Goal: Task Accomplishment & Management: Complete application form

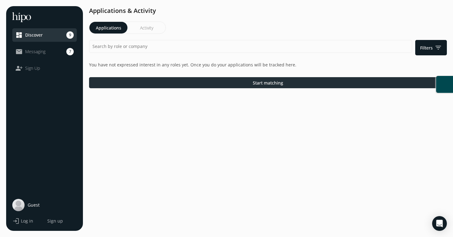
click at [290, 80] on div at bounding box center [268, 82] width 358 height 11
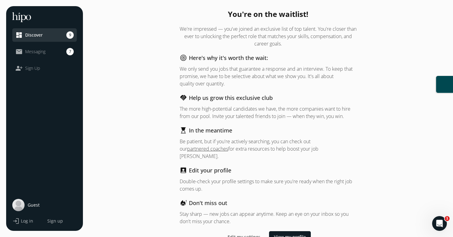
click at [50, 52] on link "mail_outline Messaging 7" at bounding box center [44, 51] width 58 height 7
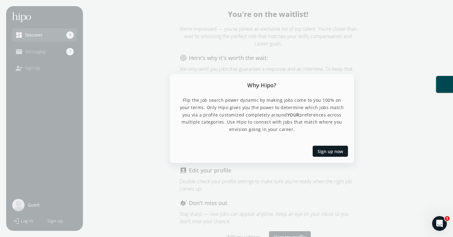
click at [378, 71] on div at bounding box center [226, 118] width 453 height 237
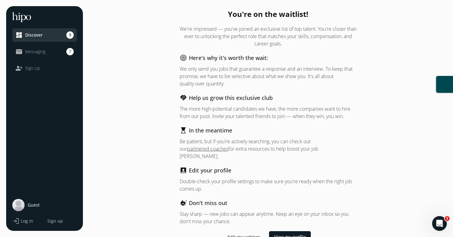
click at [30, 34] on span "Discover" at bounding box center [34, 35] width 18 height 6
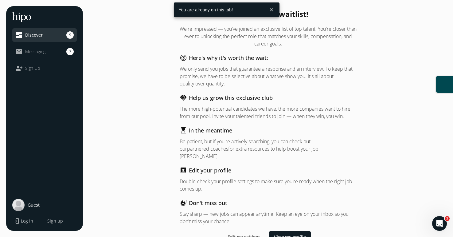
scroll to position [2, 0]
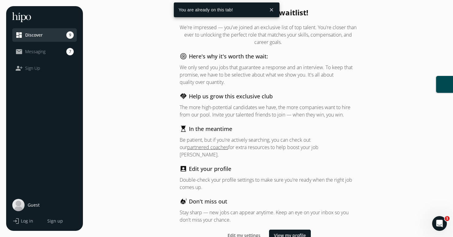
click at [26, 223] on span "Log in" at bounding box center [27, 221] width 12 height 6
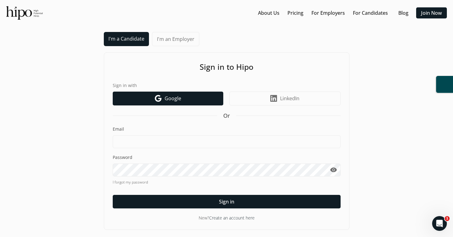
click at [192, 98] on link "Google icon Google" at bounding box center [168, 99] width 111 height 14
